Goal: Transaction & Acquisition: Download file/media

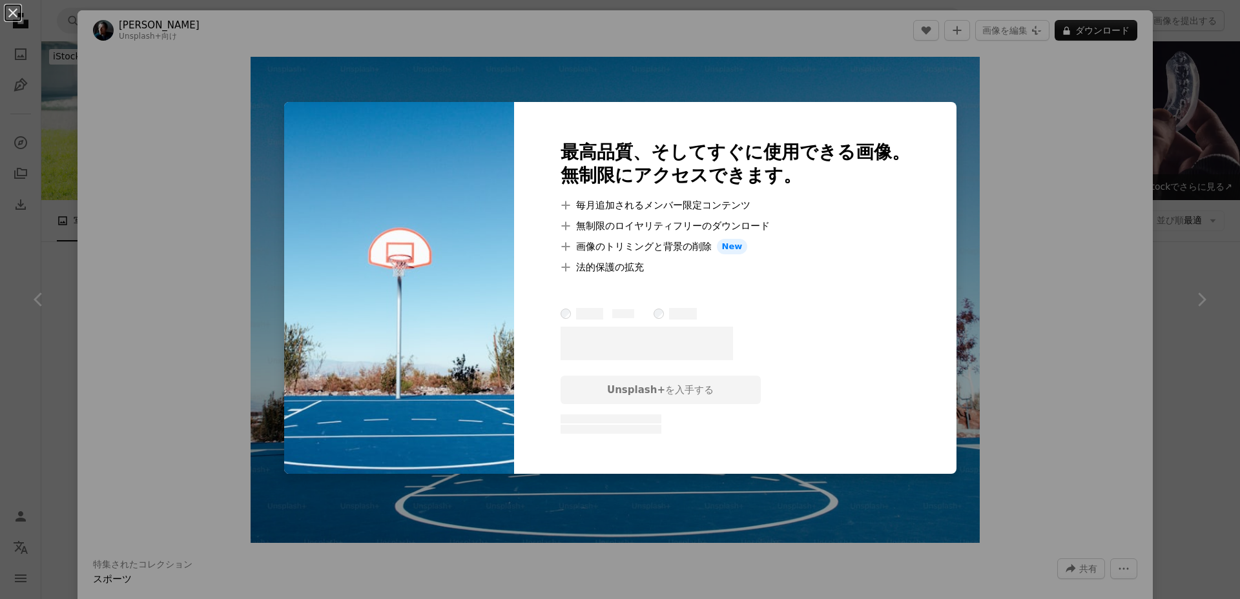
scroll to position [17683, 0]
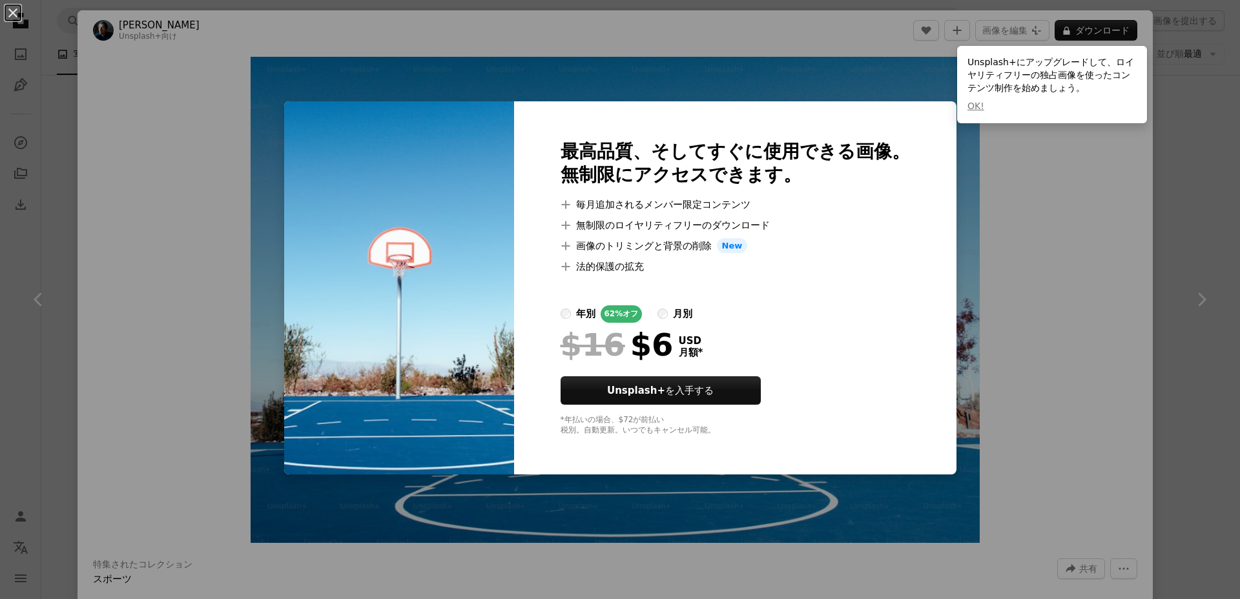
drag, startPoint x: 1044, startPoint y: 200, endPoint x: 1037, endPoint y: 201, distance: 7.2
click at [1044, 200] on div "An X shape 最高品質、そしてすぐに使用できる画像。 無制限にアクセスできます。 A plus sign 毎月追加されるメンバー限定コンテンツ A p…" at bounding box center [620, 299] width 1240 height 599
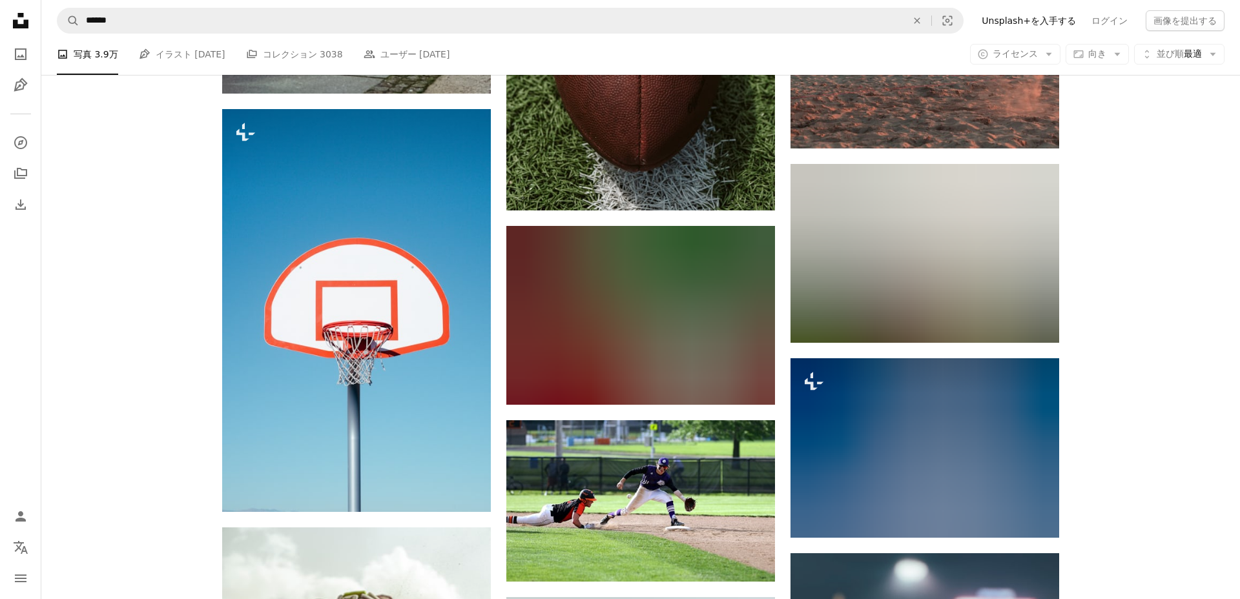
scroll to position [20827, 0]
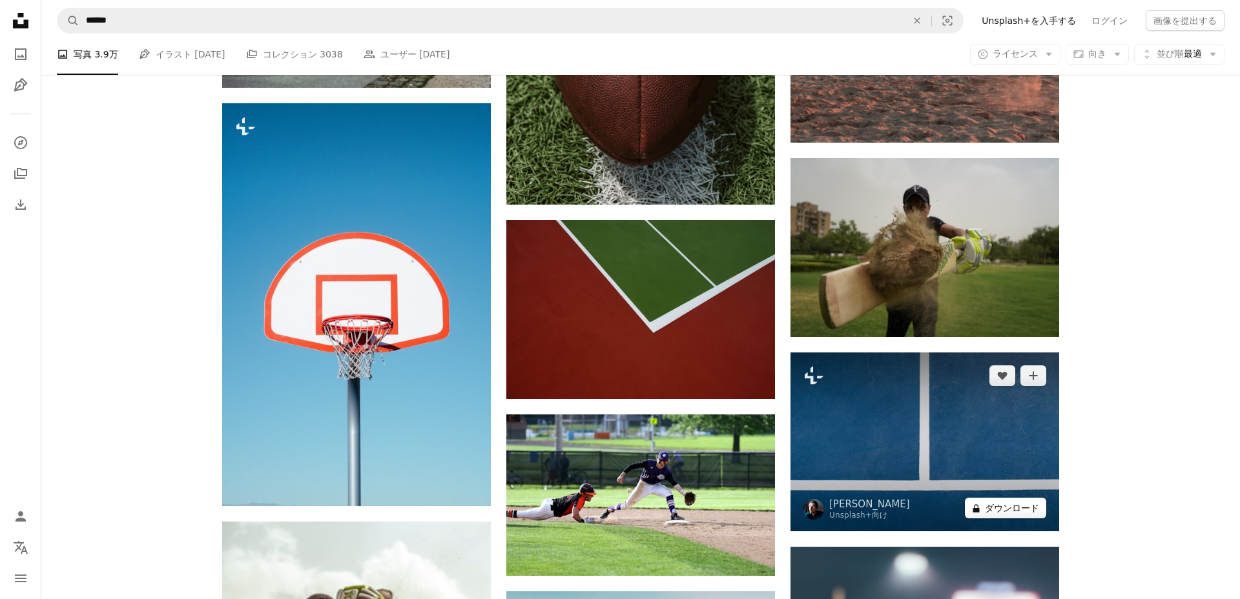
click at [1004, 511] on button "A lock ダウンロード" at bounding box center [1005, 508] width 81 height 21
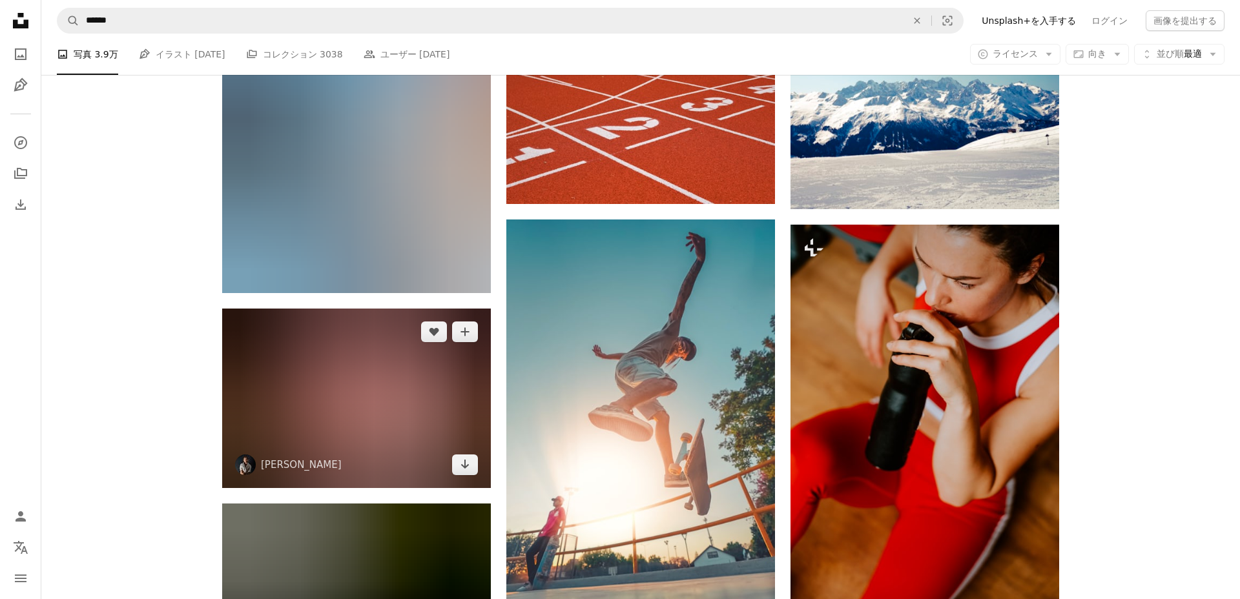
scroll to position [22907, 0]
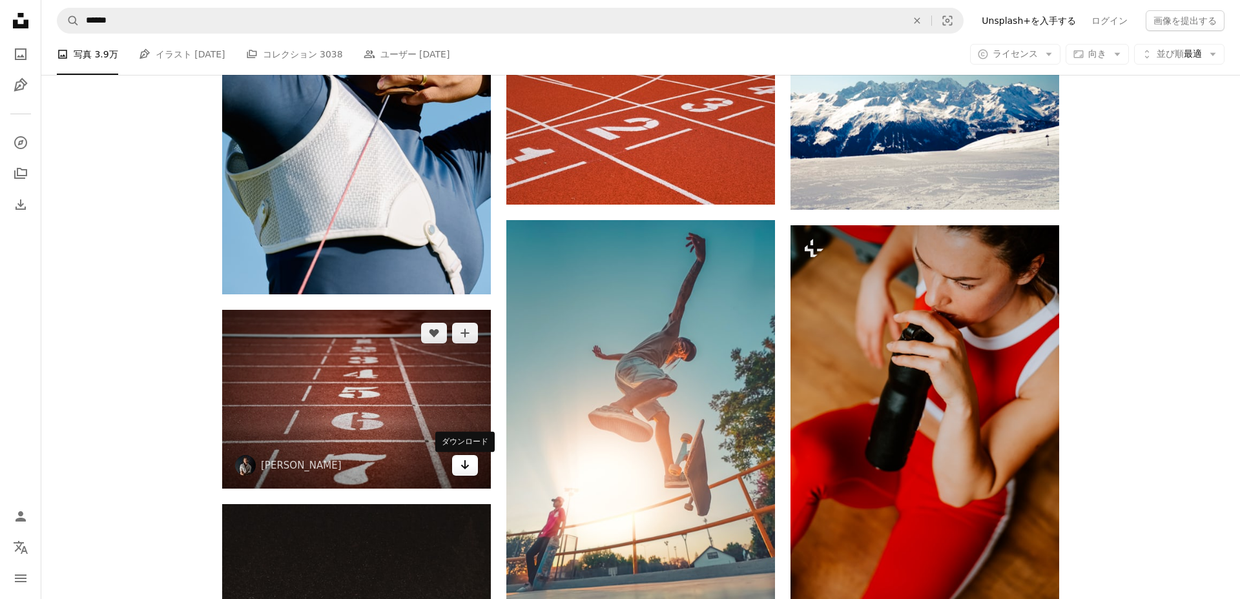
click at [465, 469] on icon "ダウンロード" at bounding box center [465, 464] width 8 height 9
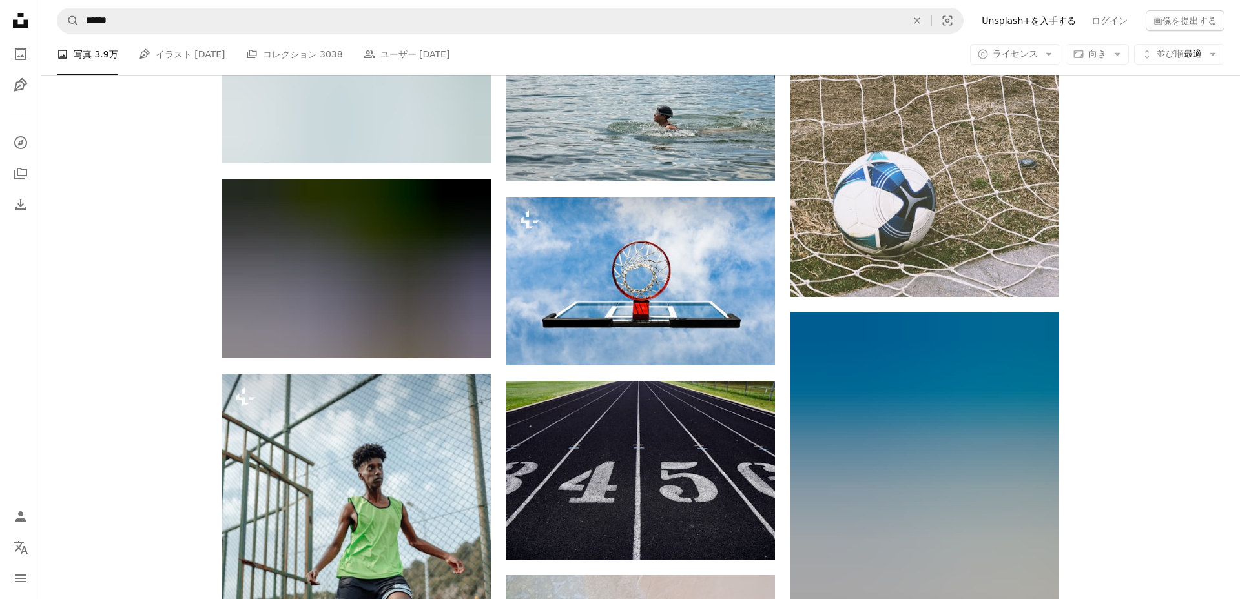
scroll to position [40421, 0]
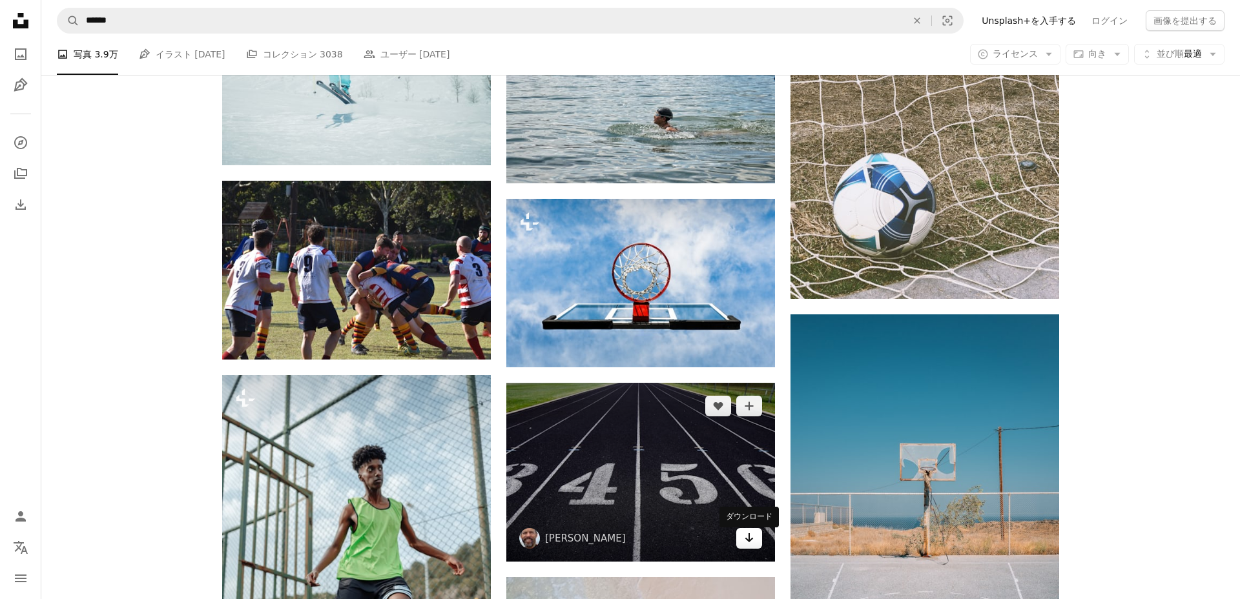
click at [750, 541] on icon "Arrow pointing down" at bounding box center [749, 538] width 10 height 16
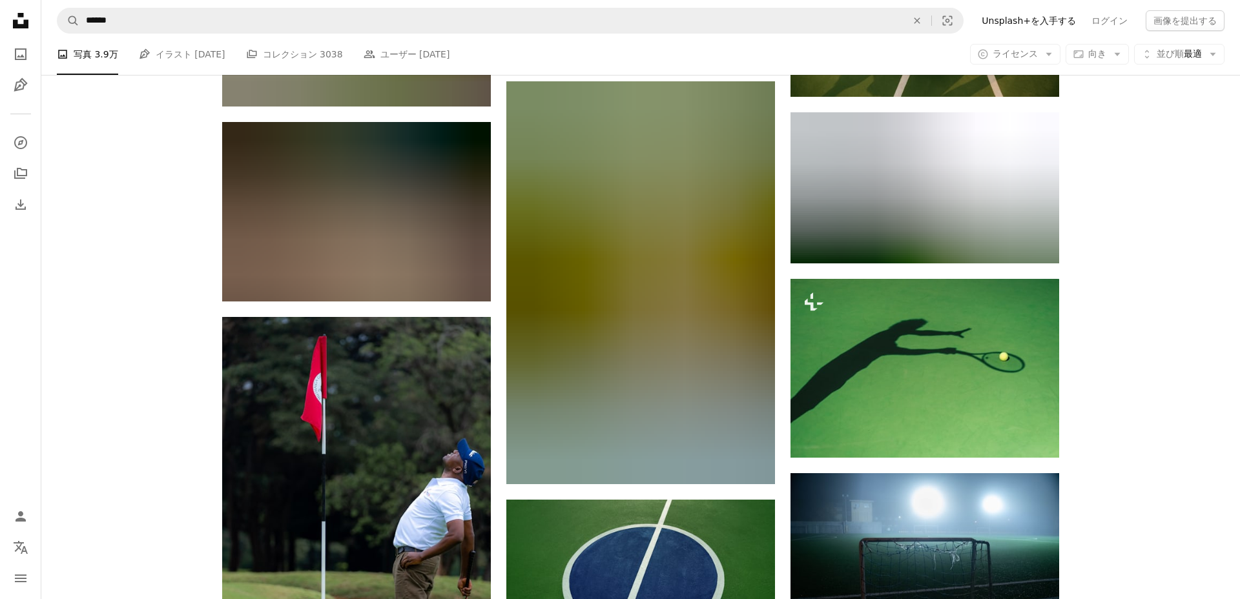
scroll to position [44639, 0]
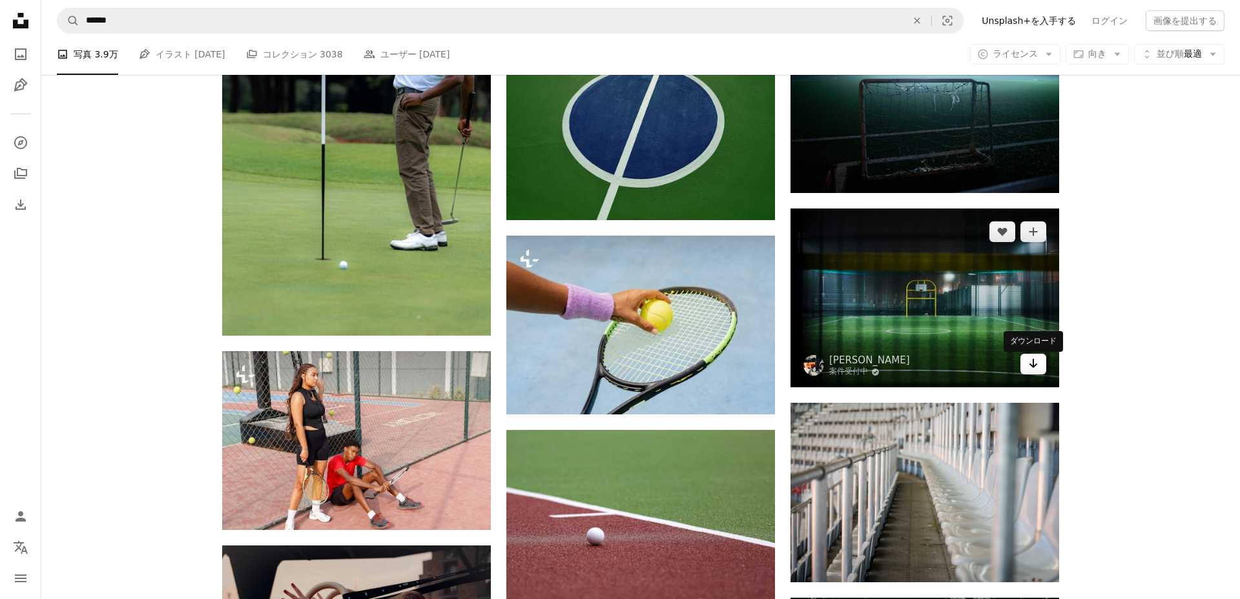
drag, startPoint x: 1035, startPoint y: 371, endPoint x: 1026, endPoint y: 371, distance: 9.1
click at [1034, 371] on icon "Arrow pointing down" at bounding box center [1033, 364] width 10 height 16
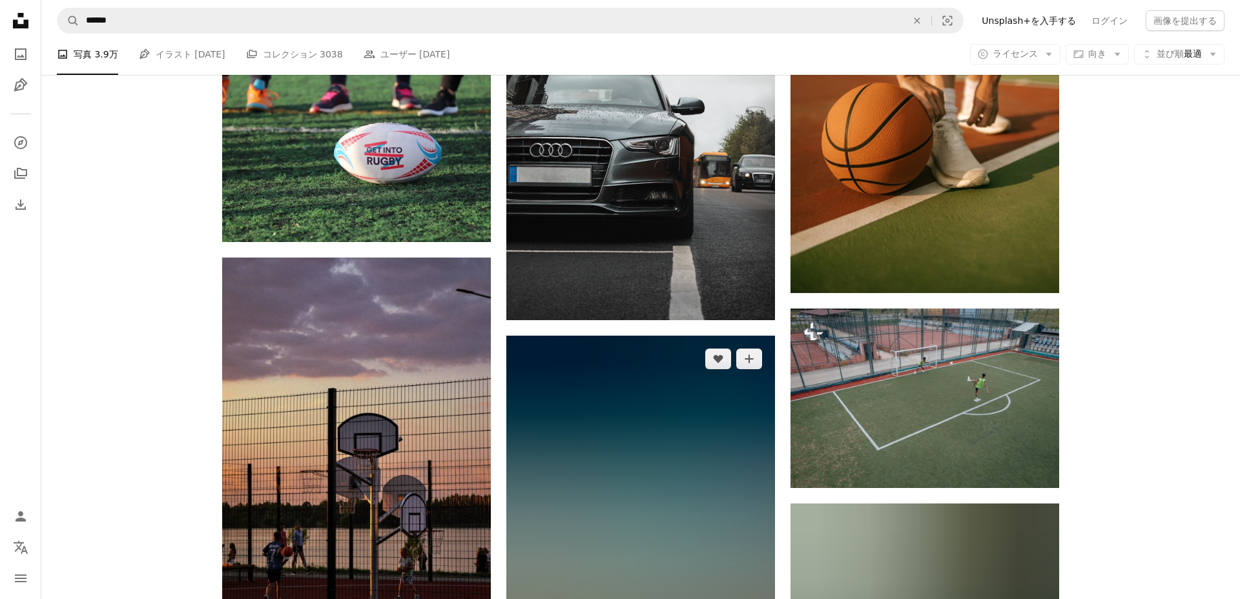
scroll to position [50640, 0]
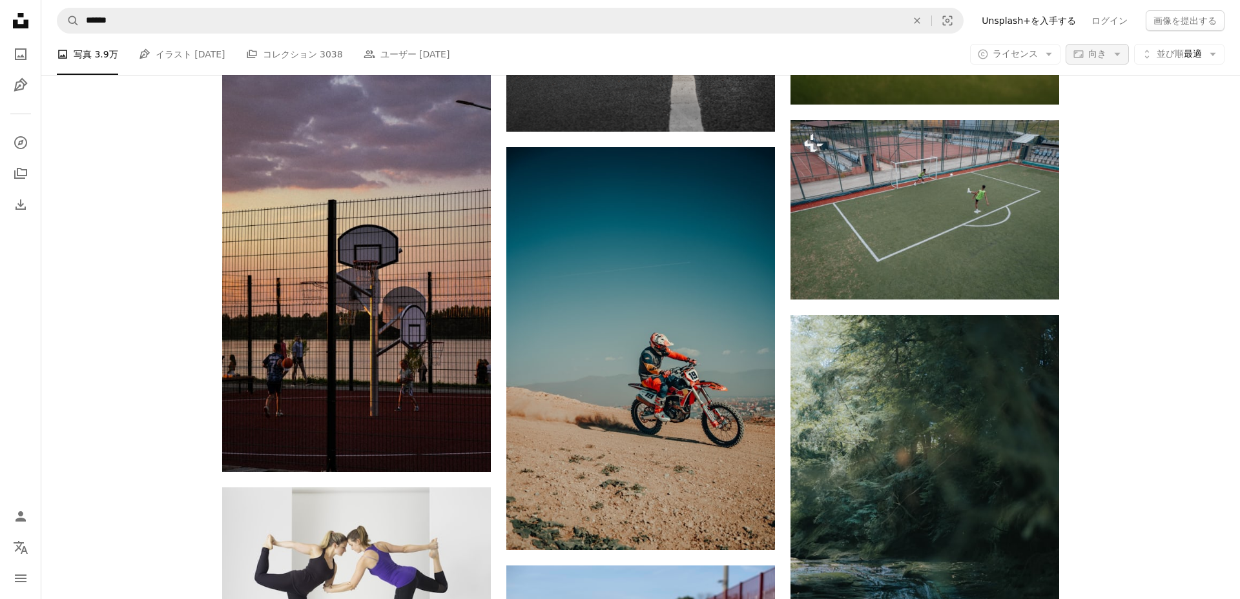
click at [1091, 57] on span "向き" at bounding box center [1097, 53] width 18 height 10
drag, startPoint x: 1137, startPoint y: 256, endPoint x: 1133, endPoint y: 194, distance: 61.5
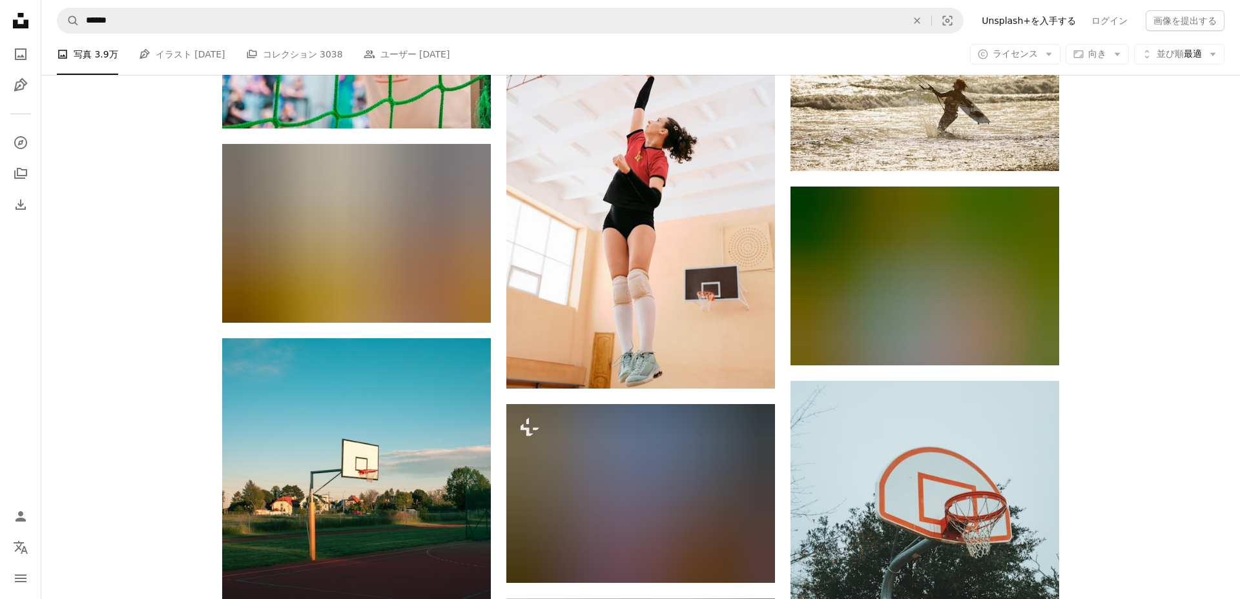
scroll to position [63366, 0]
